Goal: Task Accomplishment & Management: Use online tool/utility

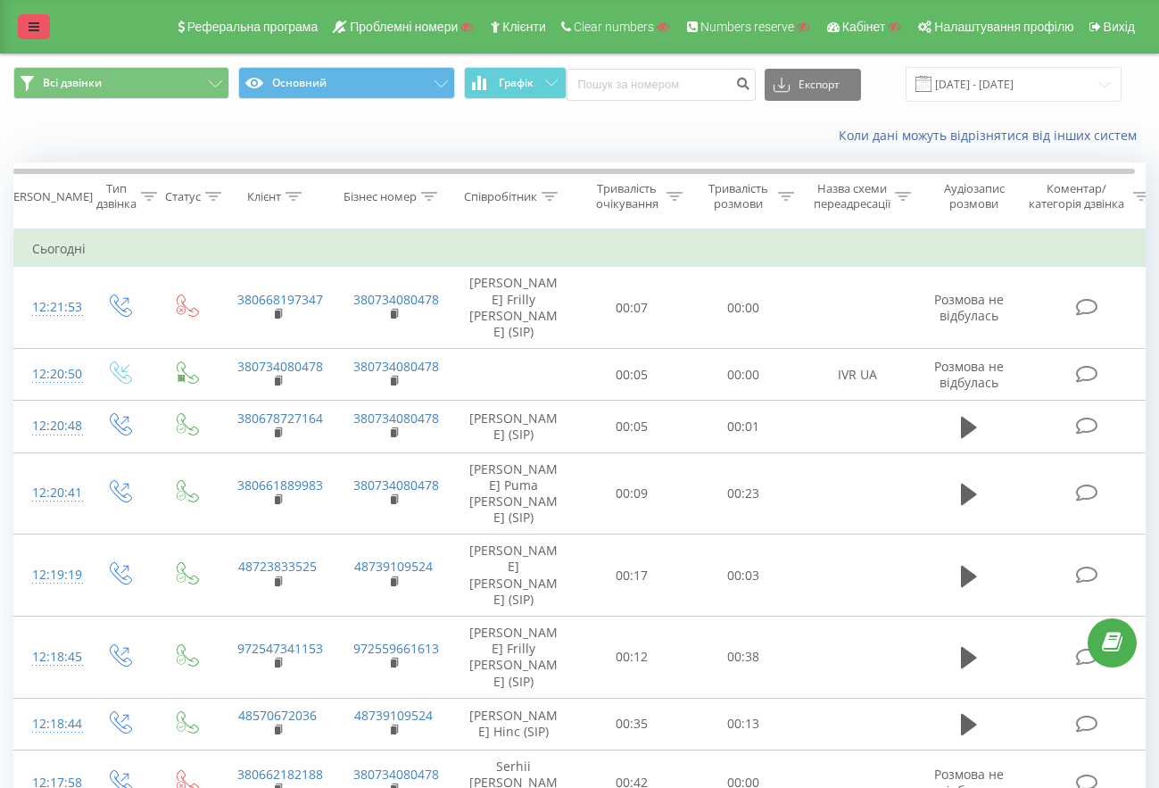
click at [30, 24] on icon at bounding box center [34, 27] width 11 height 12
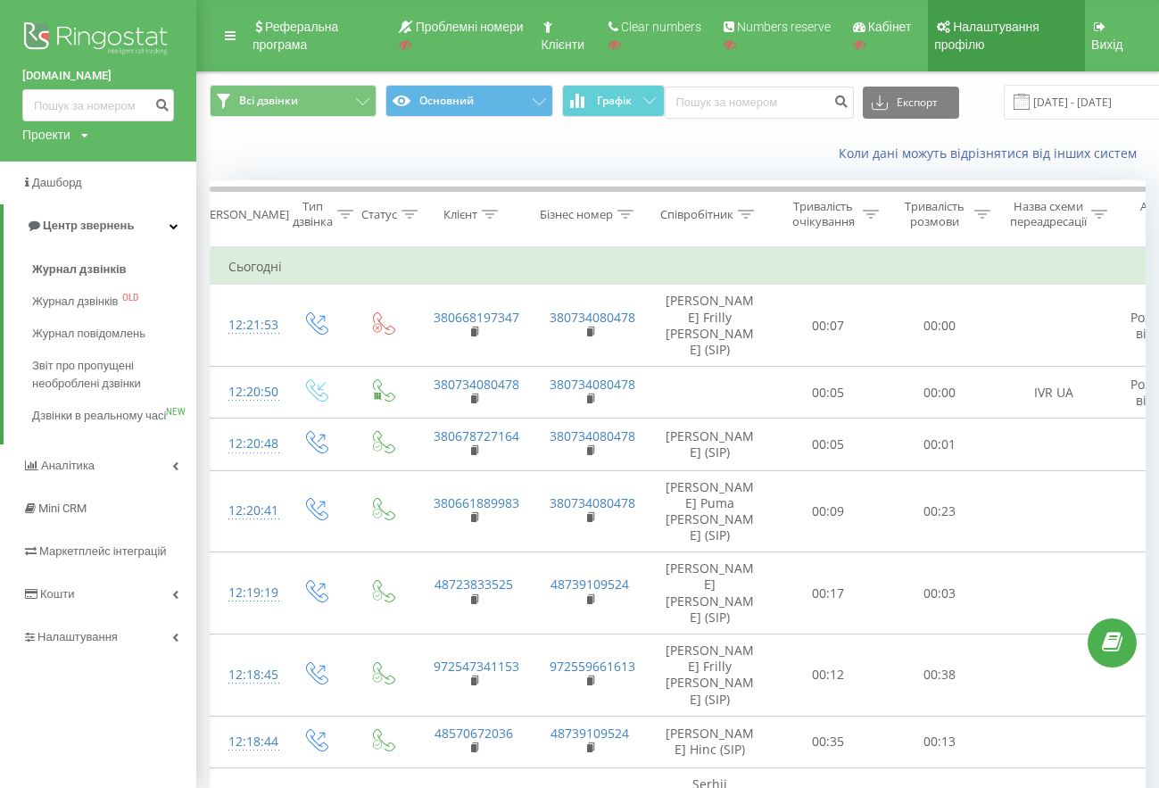
click at [999, 38] on link "Налаштування профілю" at bounding box center [1006, 35] width 157 height 71
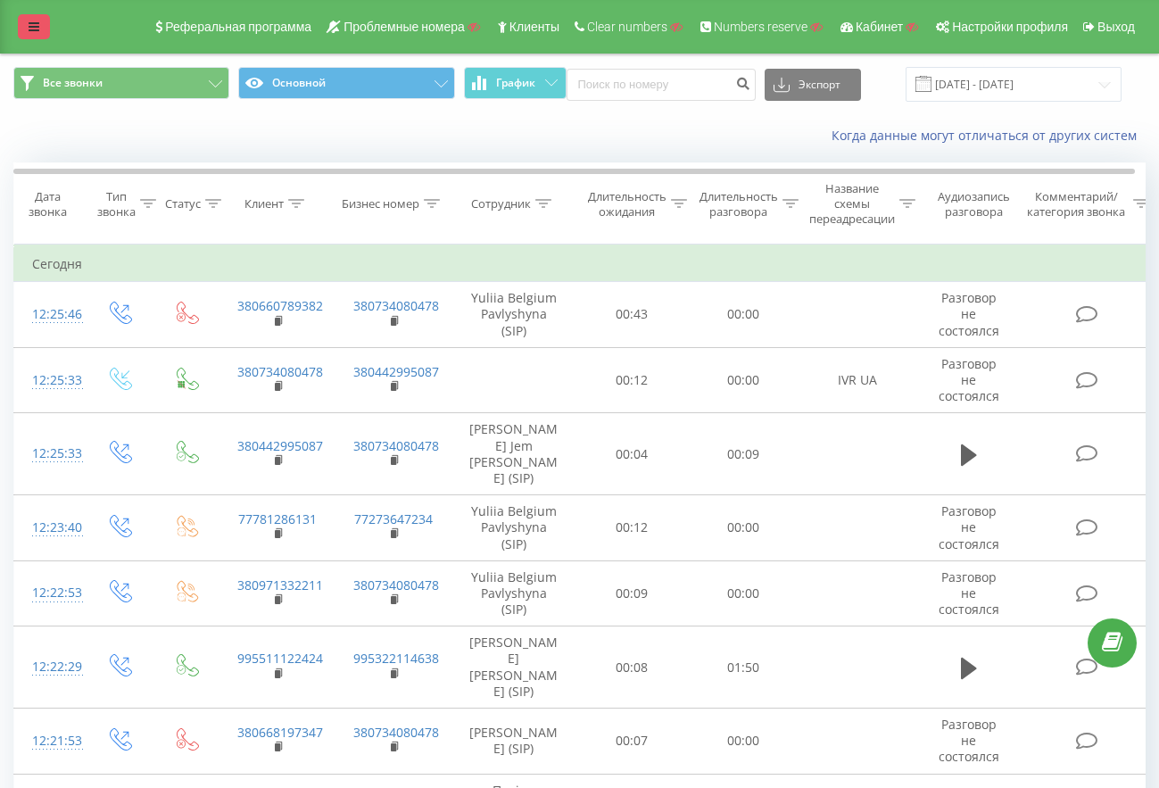
click at [25, 26] on link at bounding box center [34, 26] width 32 height 25
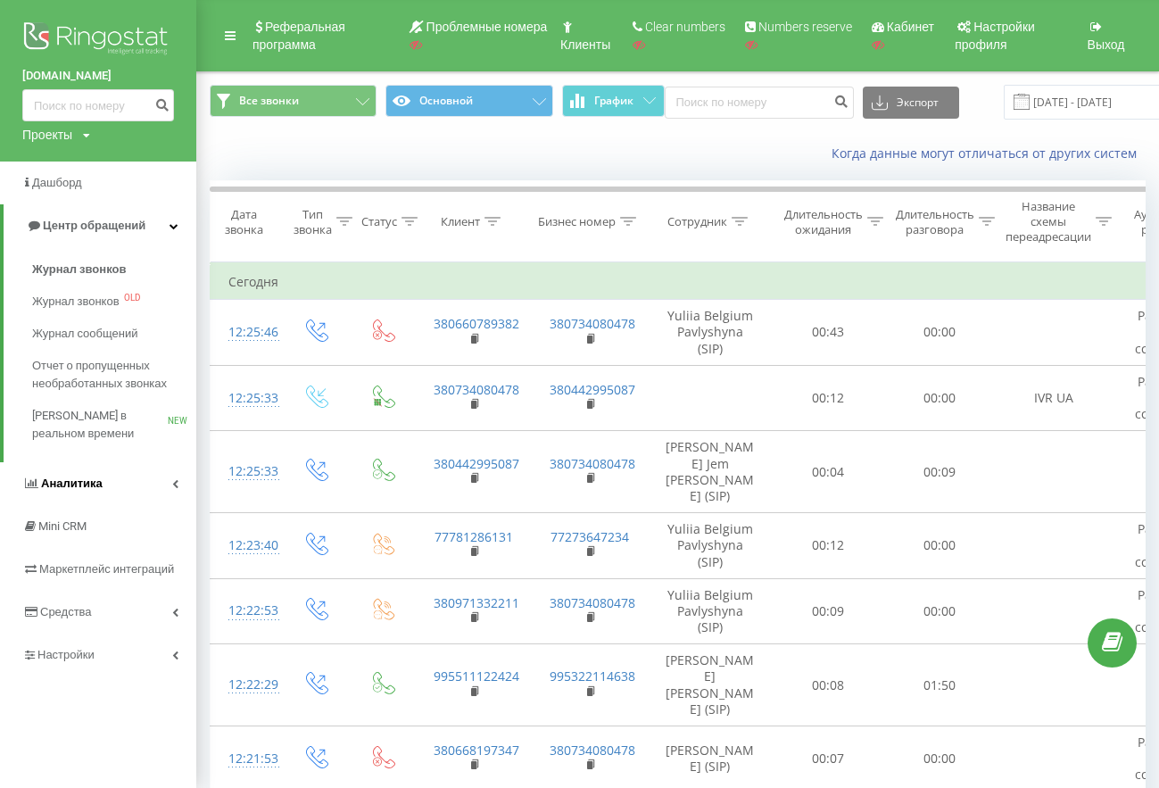
click at [173, 486] on icon at bounding box center [175, 483] width 6 height 9
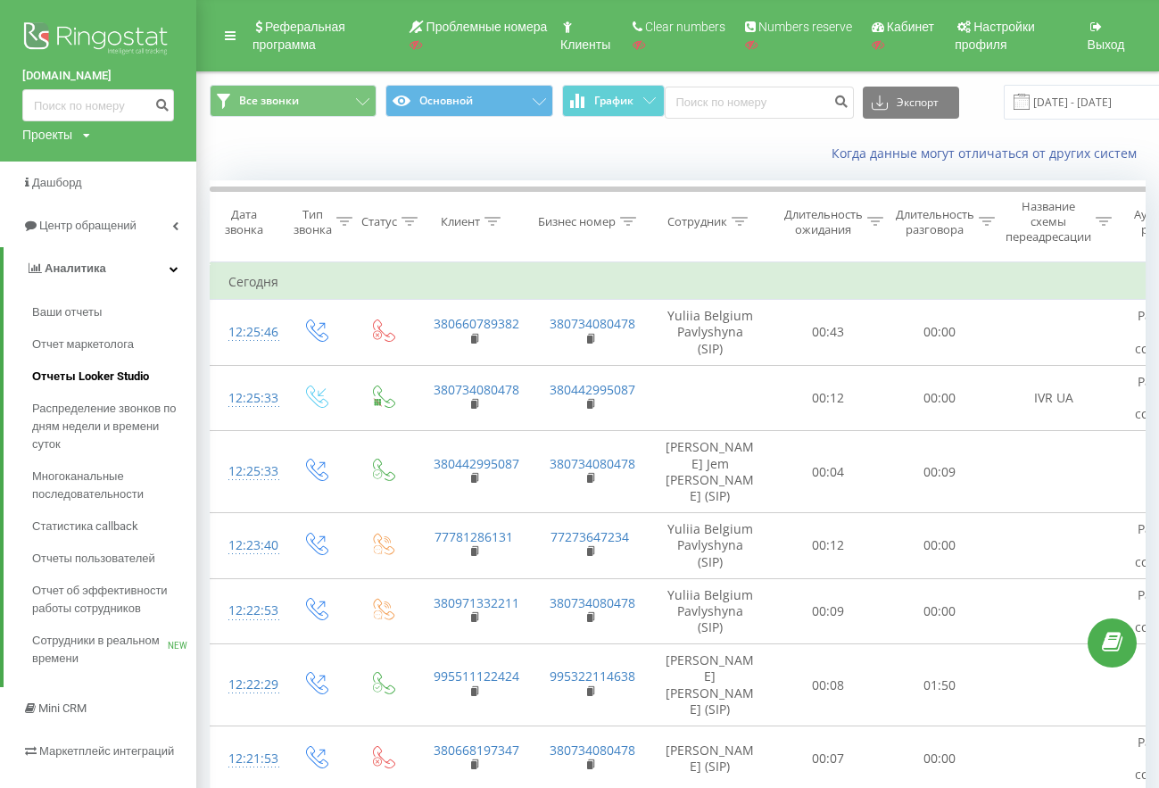
click at [109, 376] on span "Отчеты Looker Studio" at bounding box center [90, 377] width 117 height 18
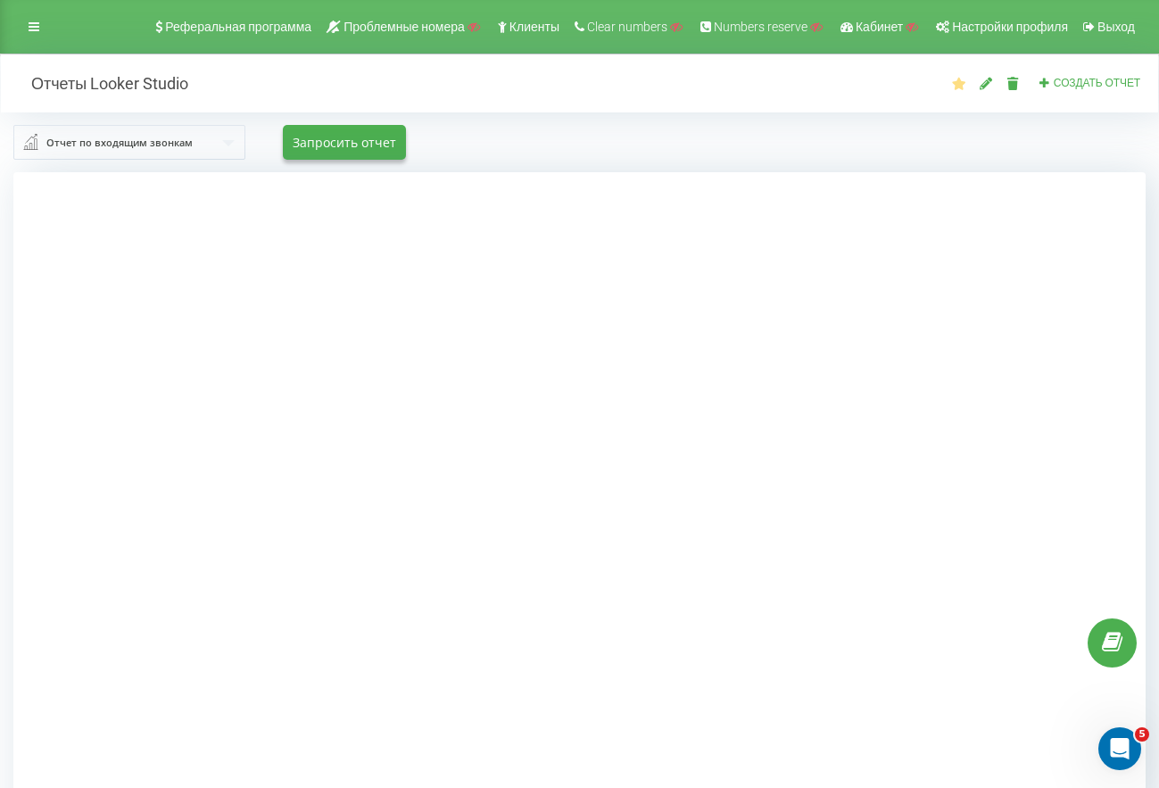
click at [147, 152] on input "text" at bounding box center [130, 142] width 230 height 32
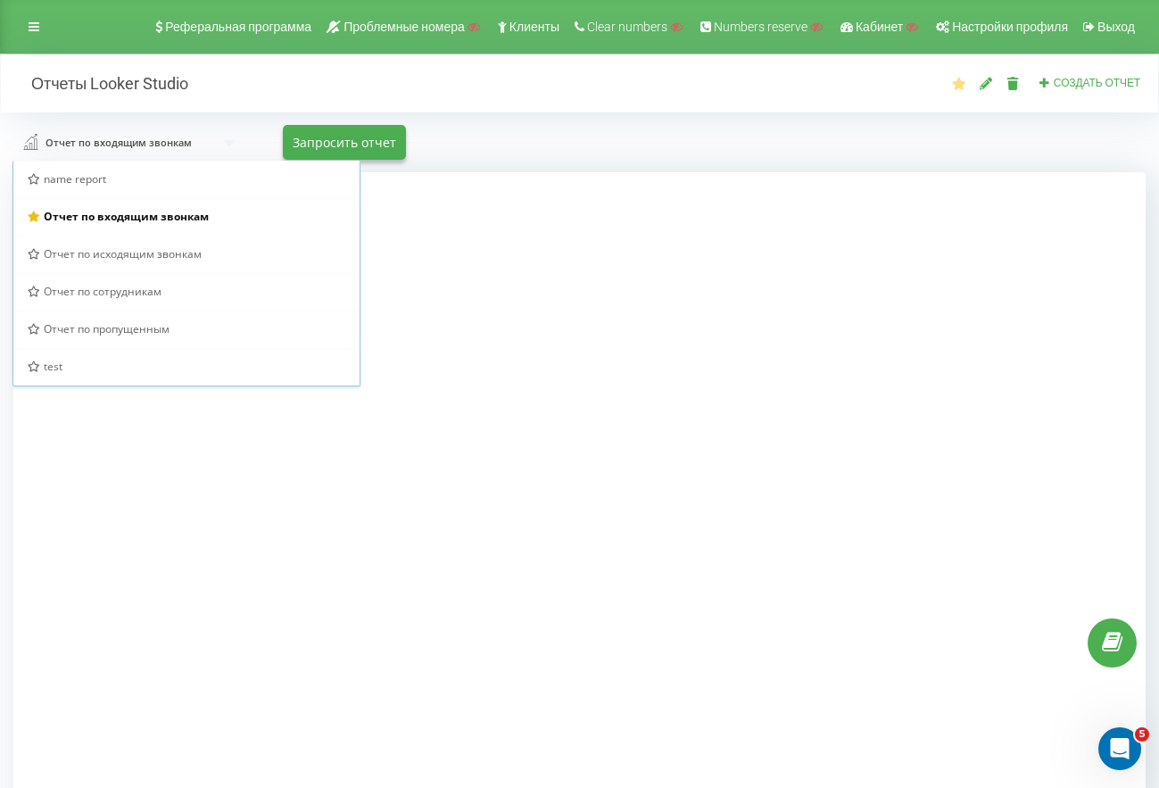
click at [1058, 351] on div at bounding box center [579, 566] width 1132 height 788
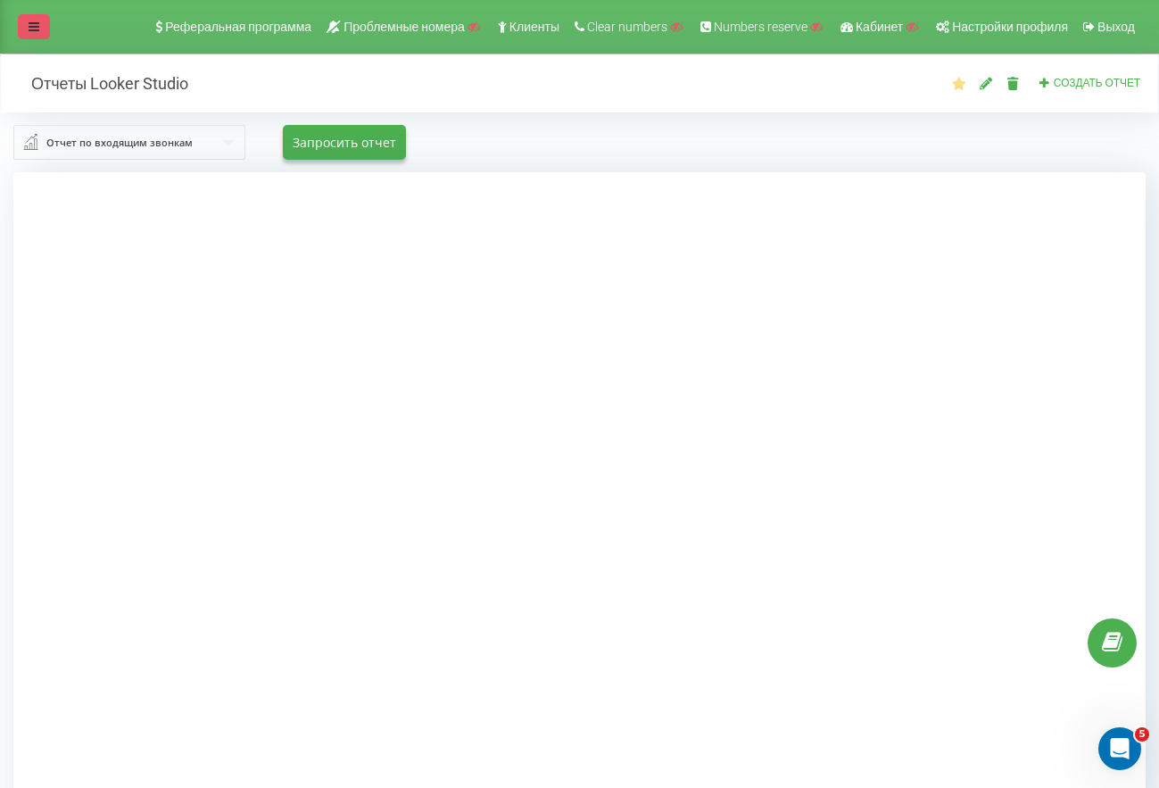
click at [39, 19] on link at bounding box center [34, 26] width 32 height 25
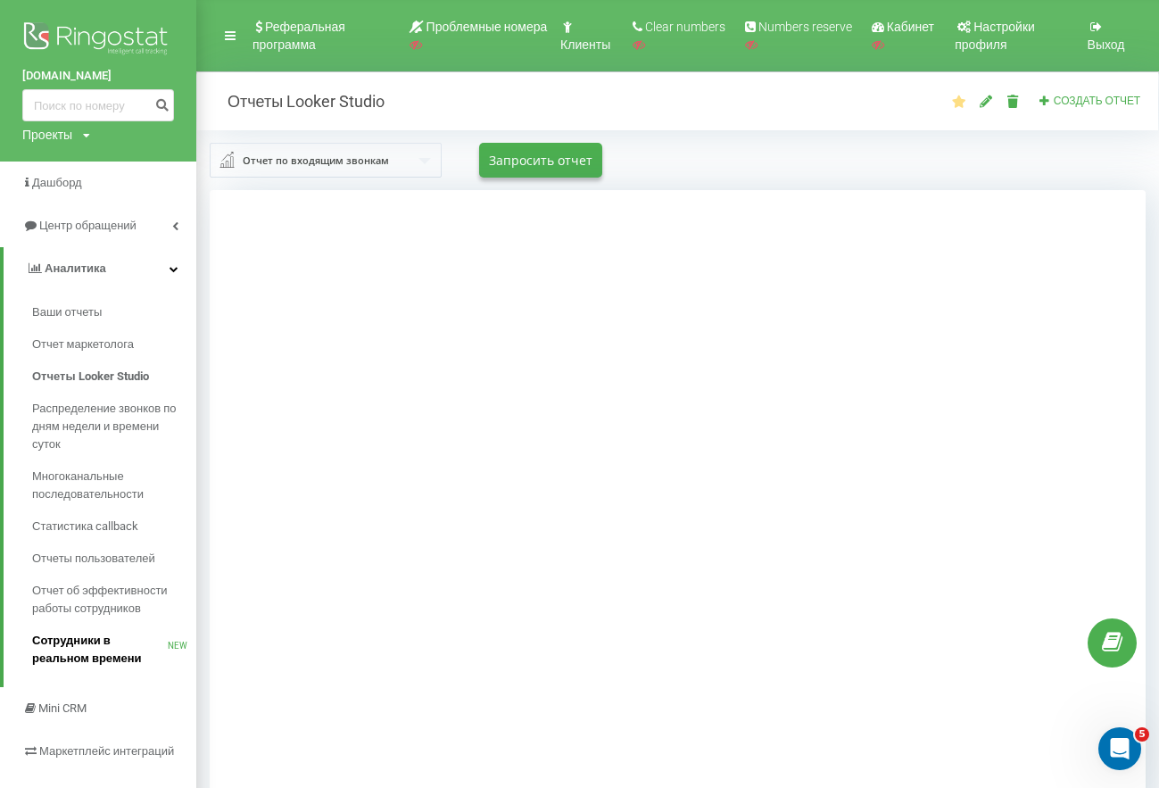
click at [124, 642] on span "Сотрудники в реальном времени" at bounding box center [100, 650] width 136 height 36
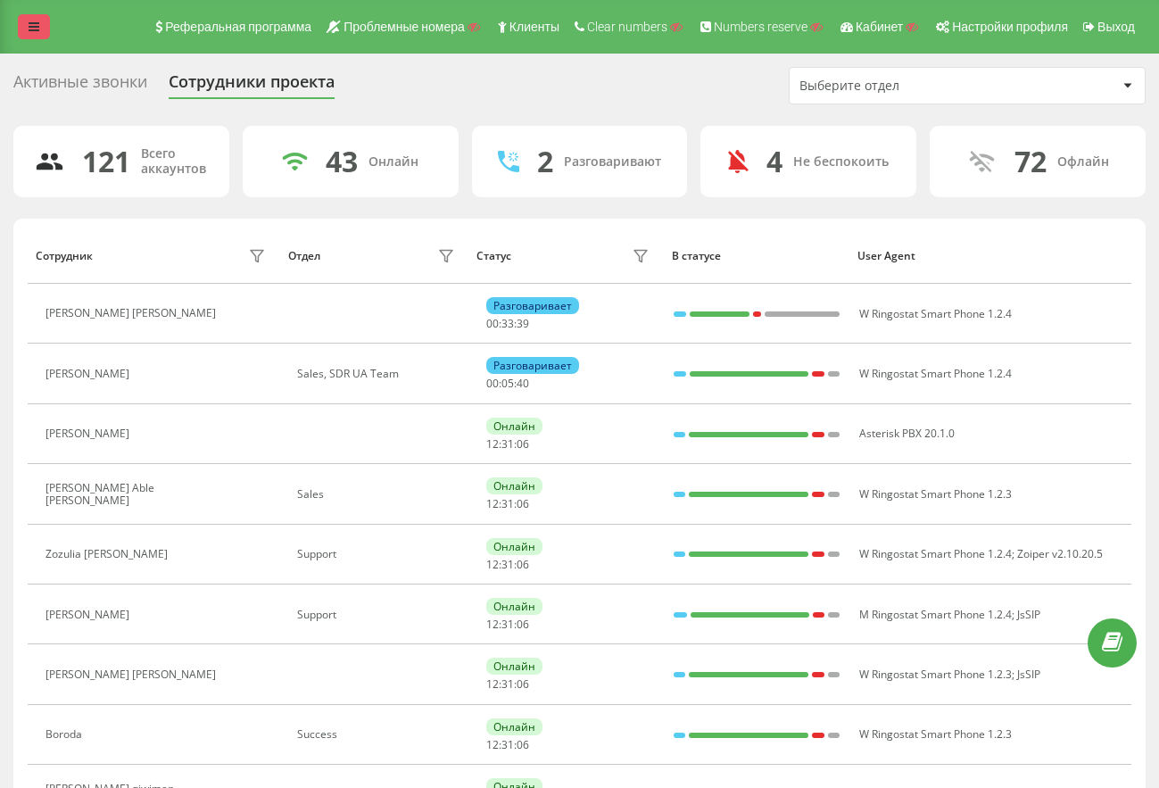
click at [29, 21] on icon at bounding box center [34, 27] width 11 height 12
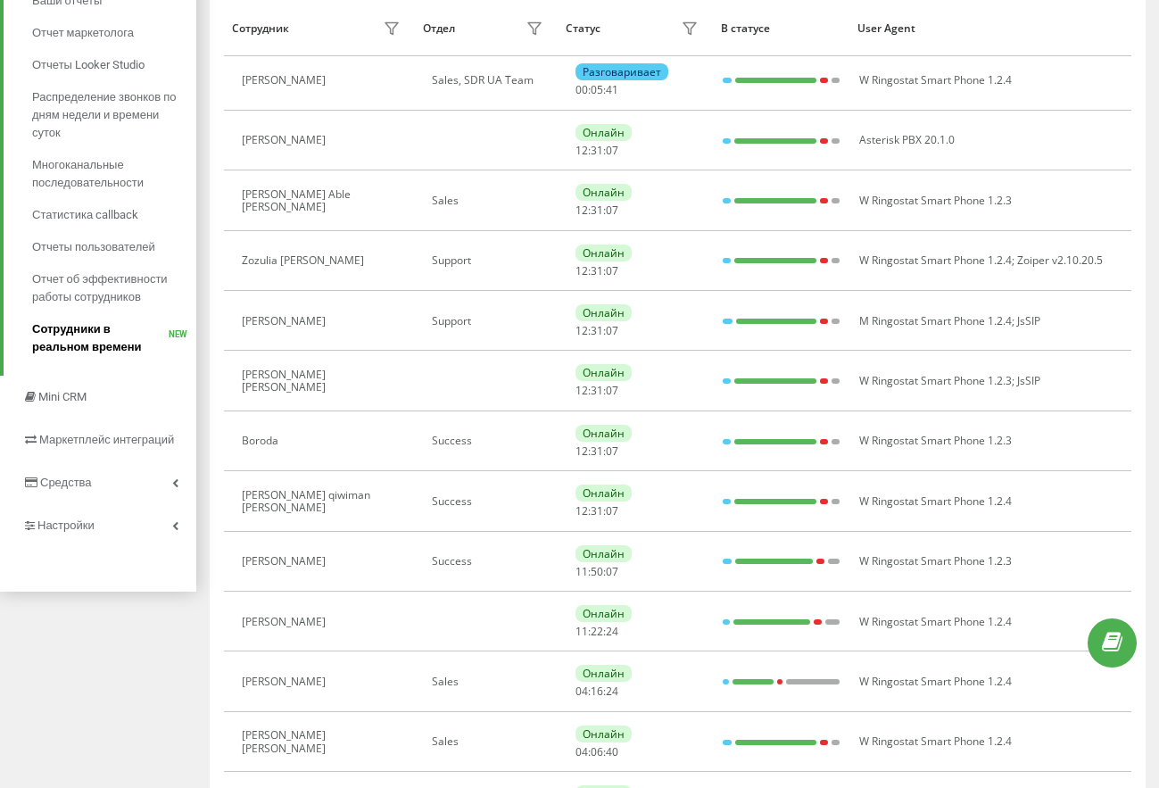
scroll to position [313, 0]
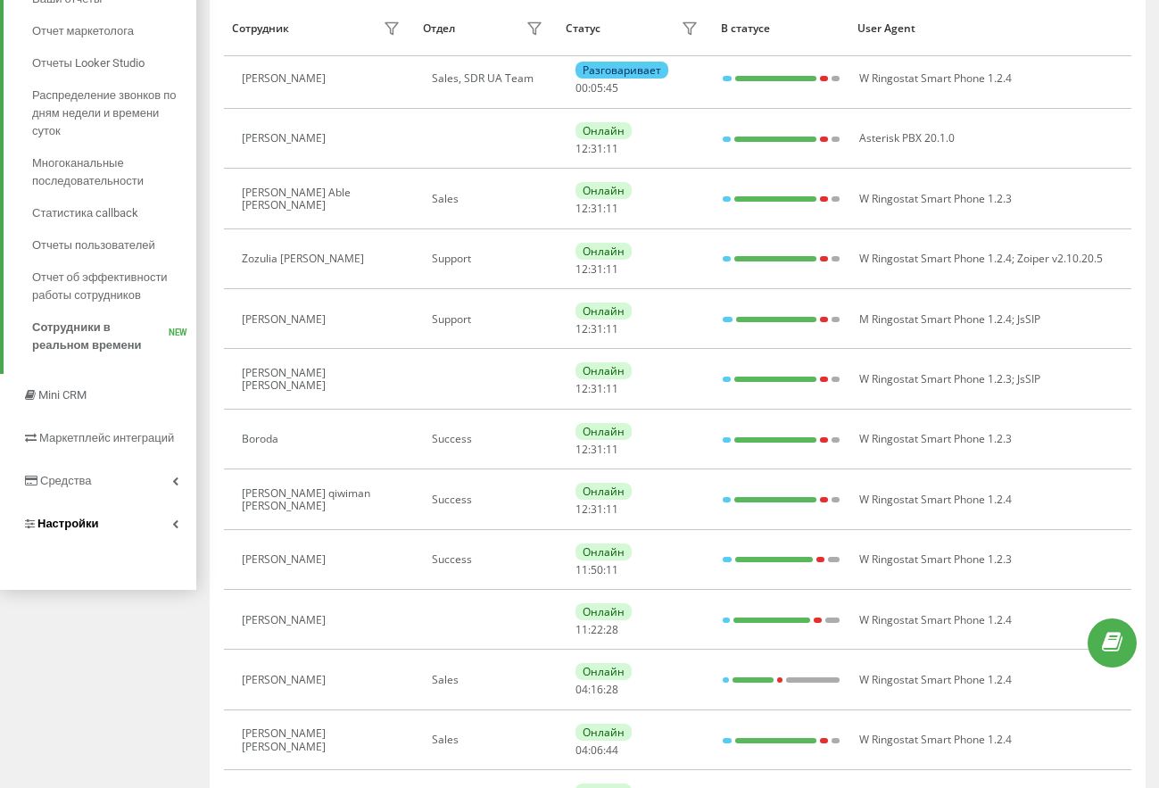
click at [179, 519] on link "Настройки" at bounding box center [98, 523] width 196 height 43
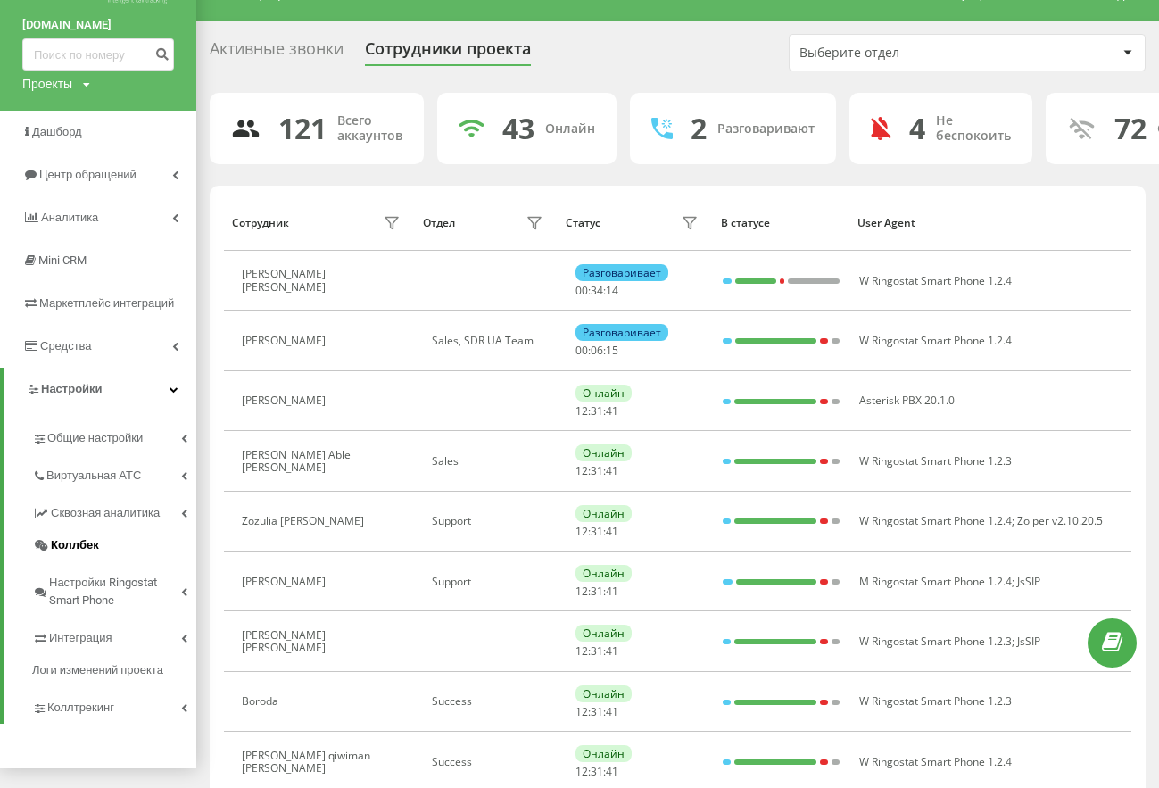
scroll to position [52, 0]
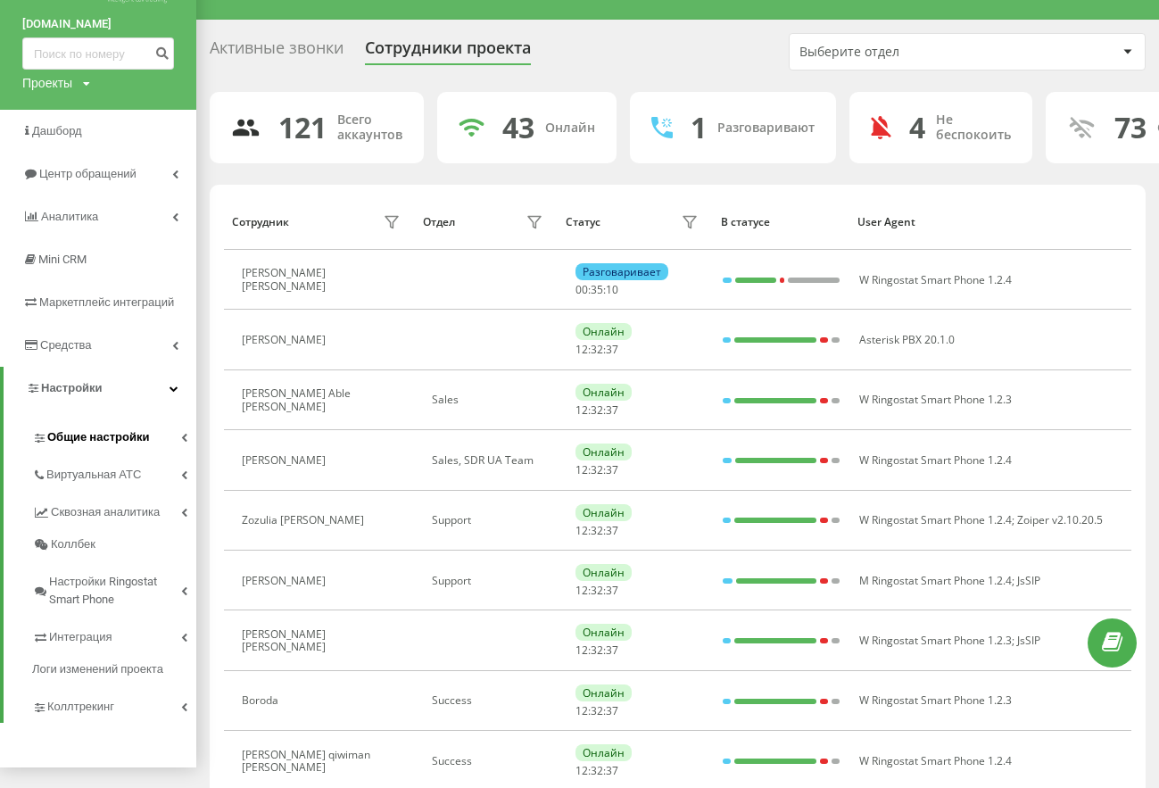
click at [142, 435] on span "Общие настройки" at bounding box center [98, 437] width 102 height 18
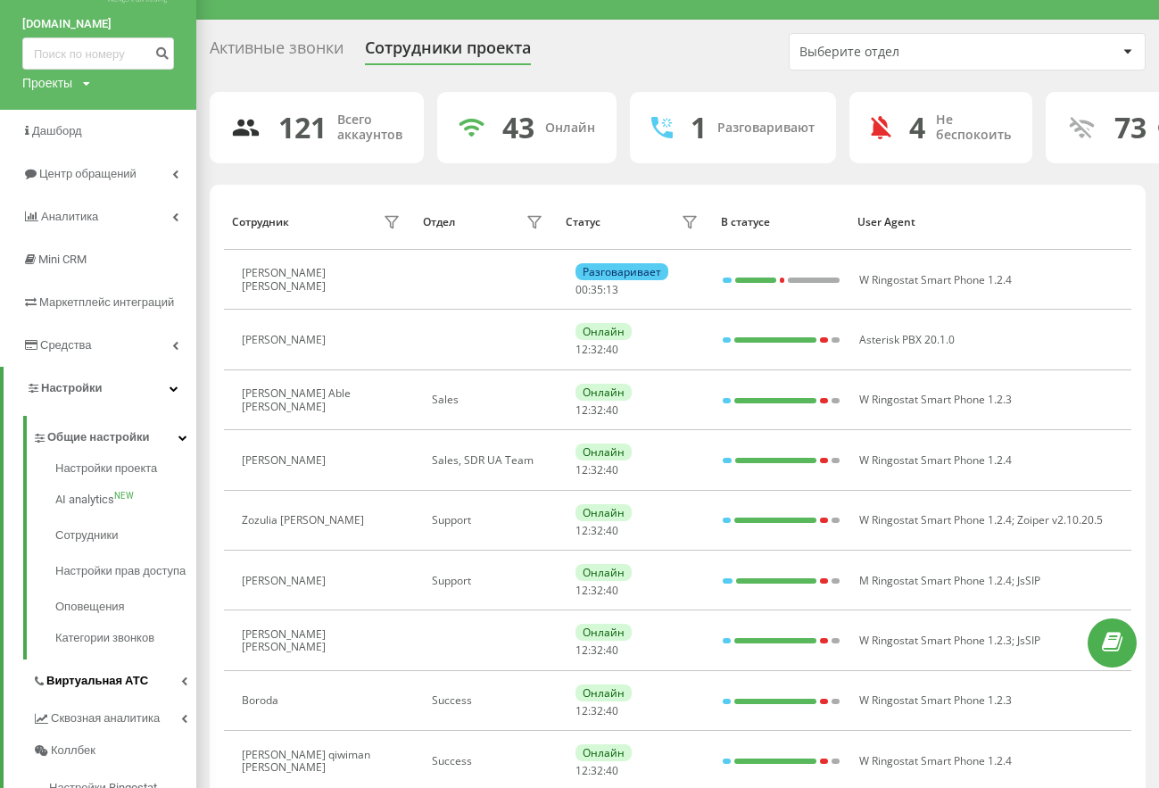
click at [166, 697] on link "Виртуальная АТС" at bounding box center [114, 677] width 164 height 37
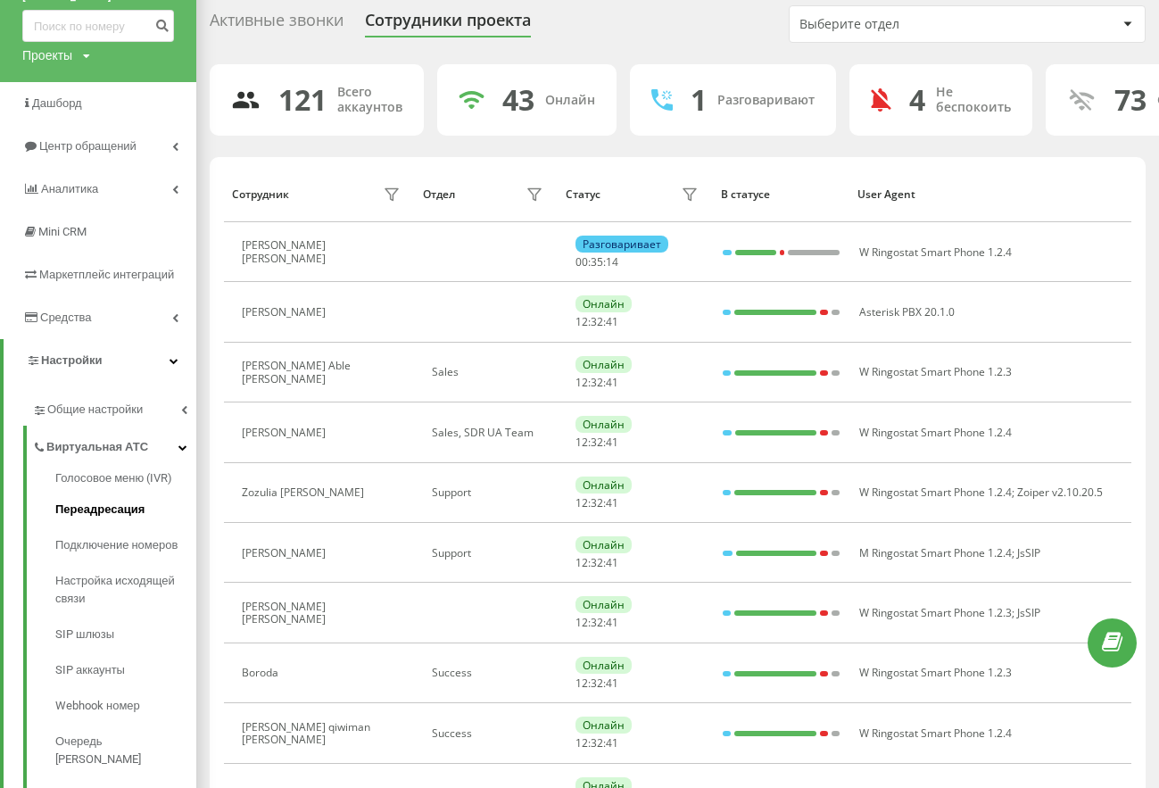
scroll to position [80, 0]
click at [129, 499] on link "Переадресация" at bounding box center [125, 509] width 141 height 36
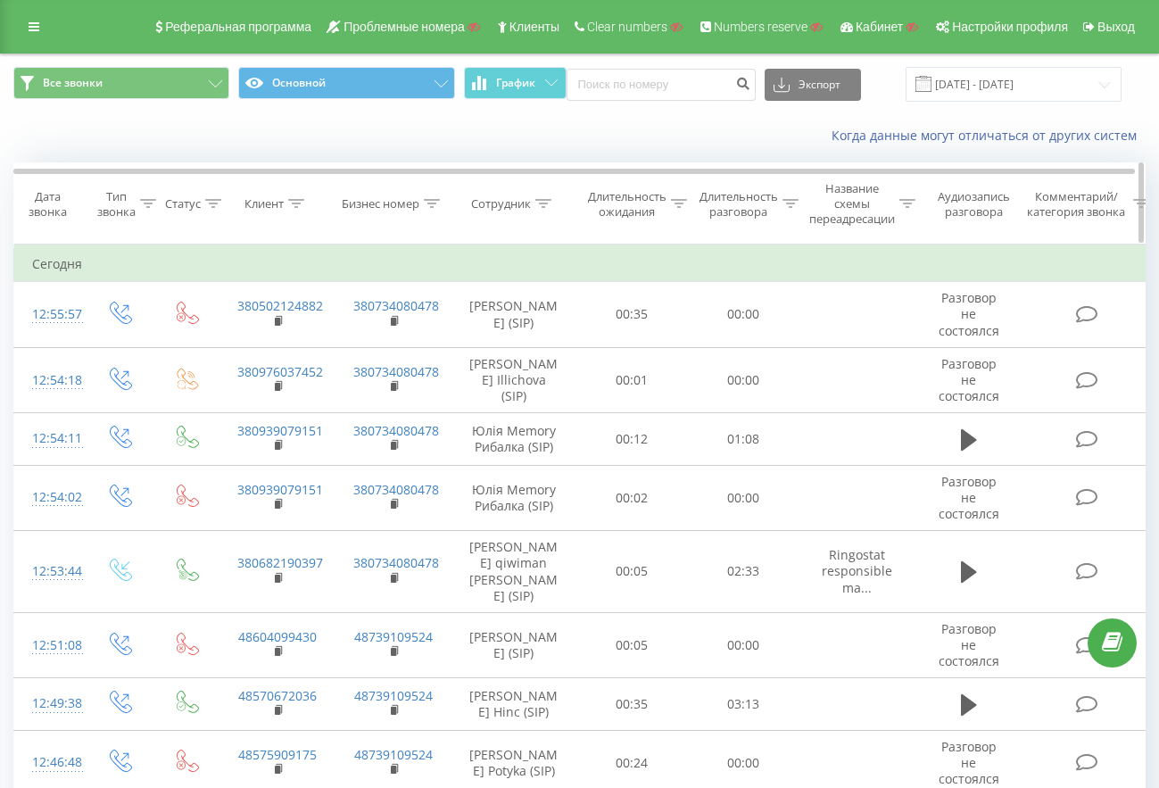
click at [541, 207] on icon at bounding box center [543, 203] width 16 height 9
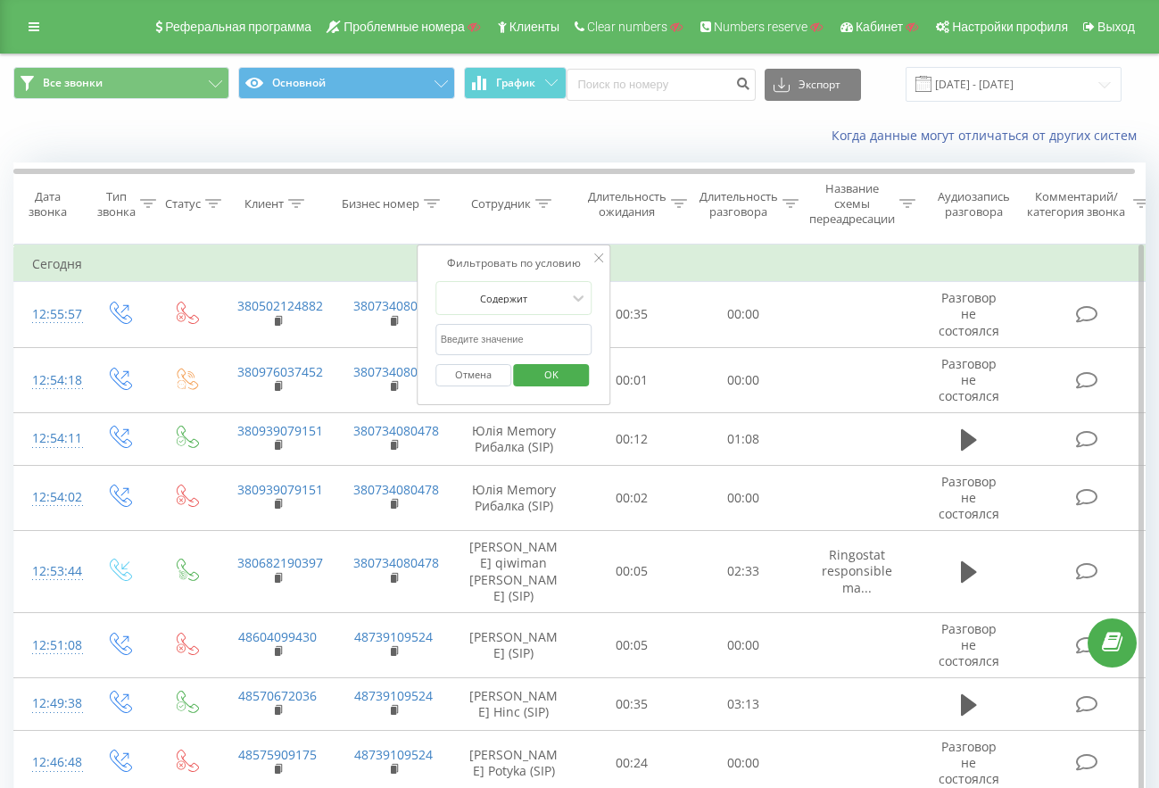
click at [543, 337] on input "text" at bounding box center [513, 339] width 157 height 31
type input "Darkwave"
click at [545, 377] on span "OK" at bounding box center [551, 374] width 50 height 28
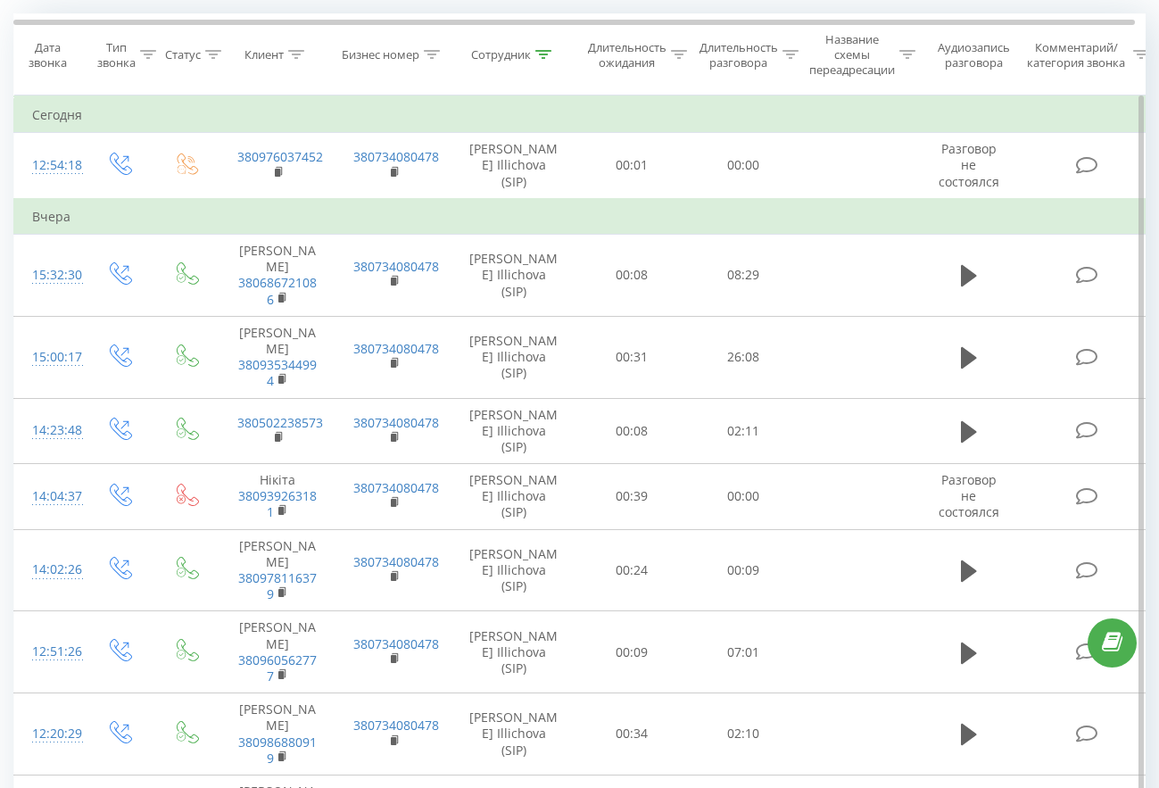
scroll to position [145, 0]
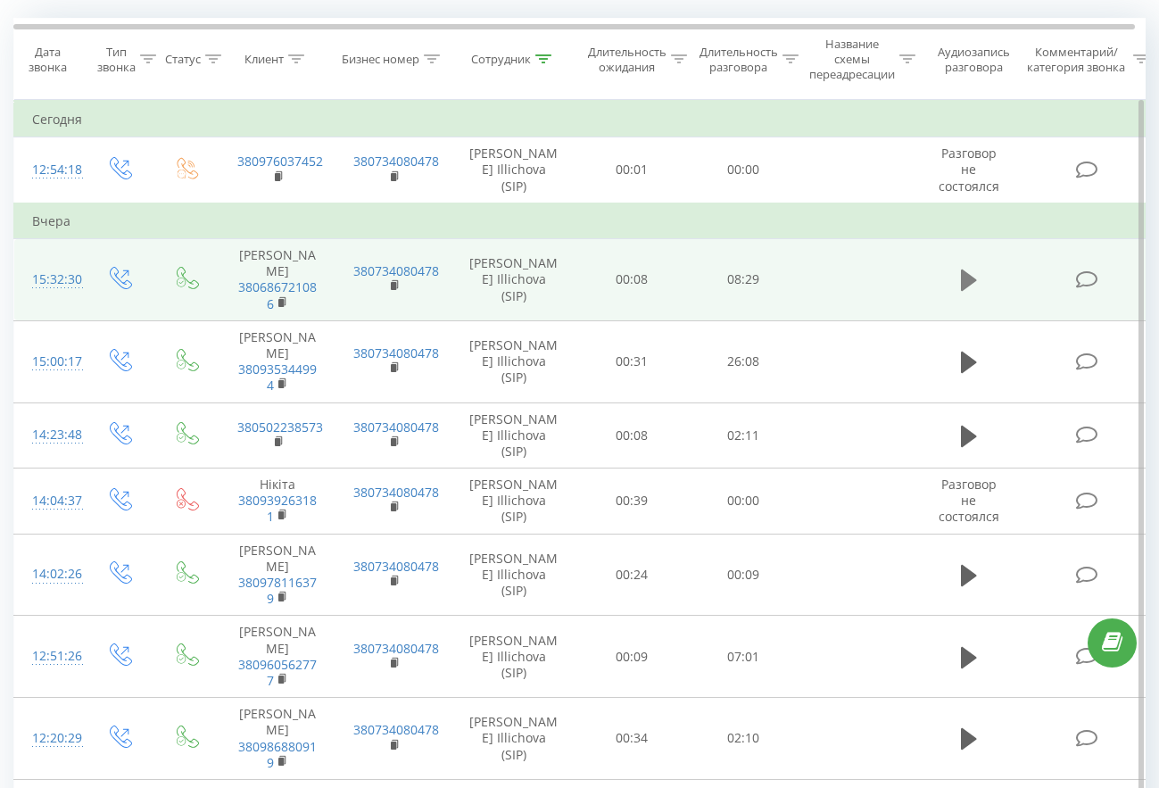
click at [971, 268] on icon at bounding box center [969, 280] width 16 height 25
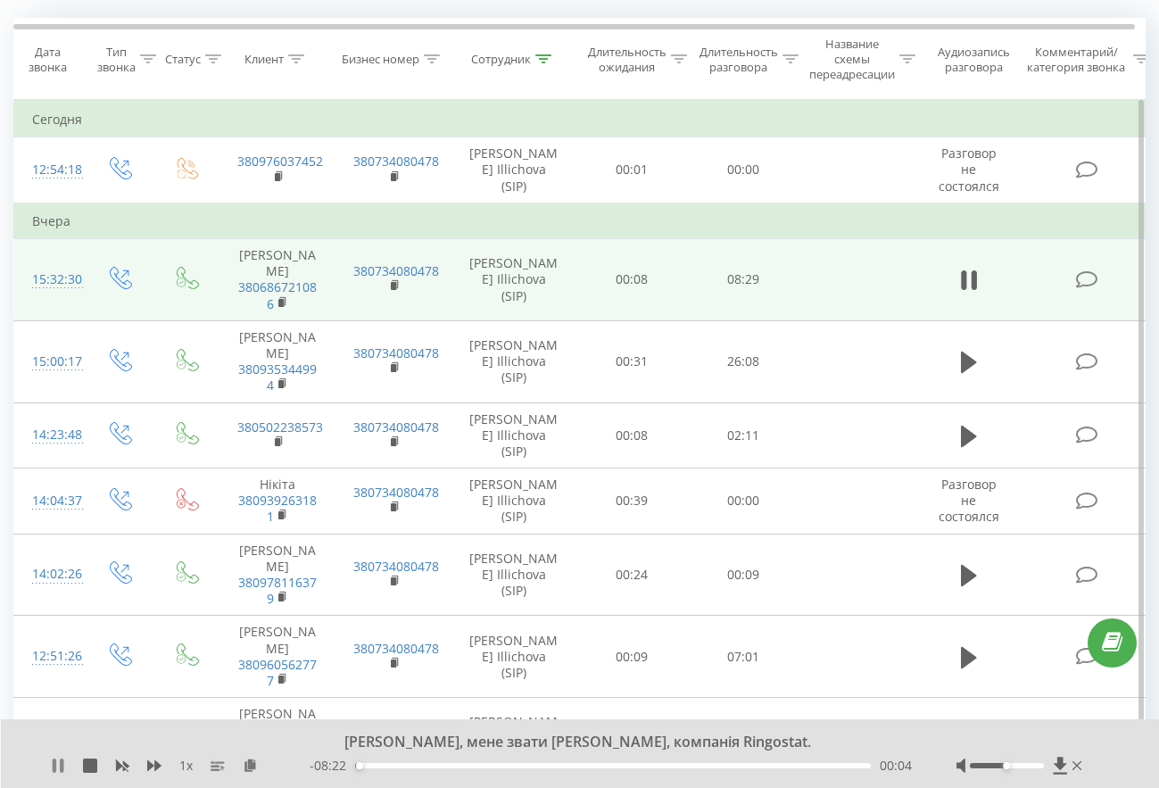
click at [51, 764] on icon at bounding box center [58, 765] width 14 height 14
click at [249, 766] on icon at bounding box center [250, 764] width 15 height 12
